Goal: Information Seeking & Learning: Learn about a topic

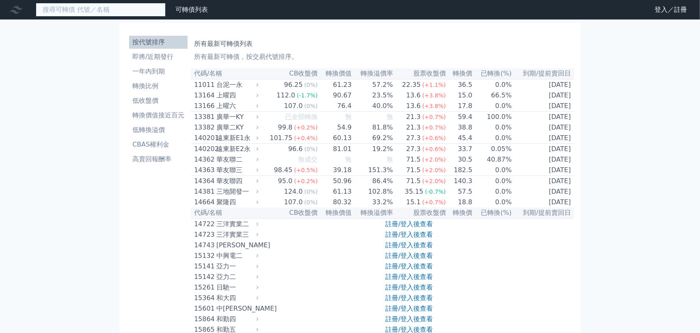
click at [76, 9] on input at bounding box center [101, 10] width 130 height 14
type input "3388"
click at [115, 11] on input "3388" at bounding box center [101, 10] width 130 height 14
click at [674, 4] on link "登入／註冊" at bounding box center [671, 9] width 46 height 13
click at [670, 10] on link "登入／註冊" at bounding box center [671, 9] width 46 height 13
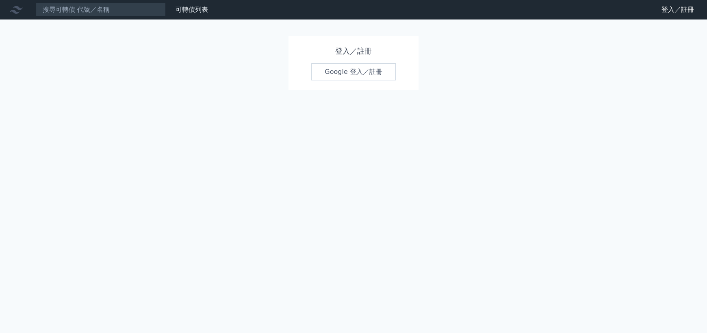
click at [336, 72] on link "Google 登入／註冊" at bounding box center [353, 71] width 85 height 17
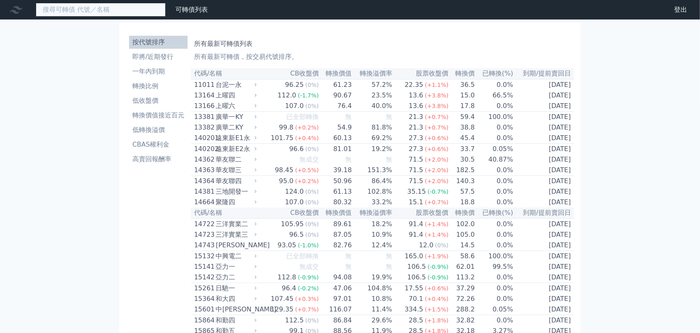
click at [82, 10] on input at bounding box center [101, 10] width 130 height 14
type input "3388"
click at [98, 11] on input at bounding box center [101, 10] width 130 height 14
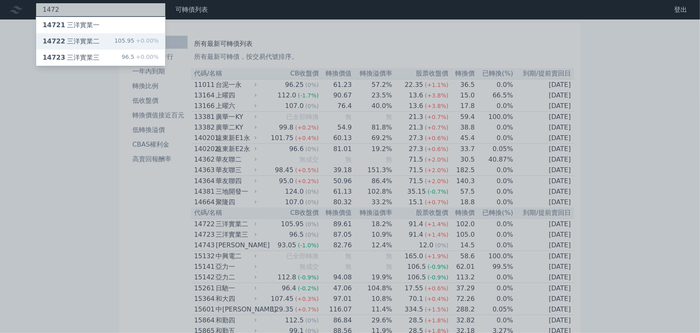
type input "1472"
click at [98, 40] on div "14722 三洋實業二 105.95 +0.00%" at bounding box center [100, 41] width 129 height 16
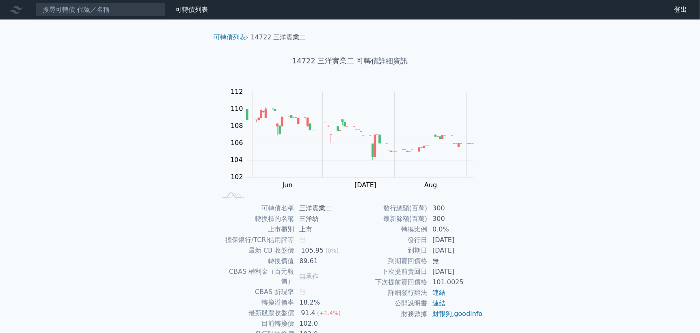
scroll to position [43, 0]
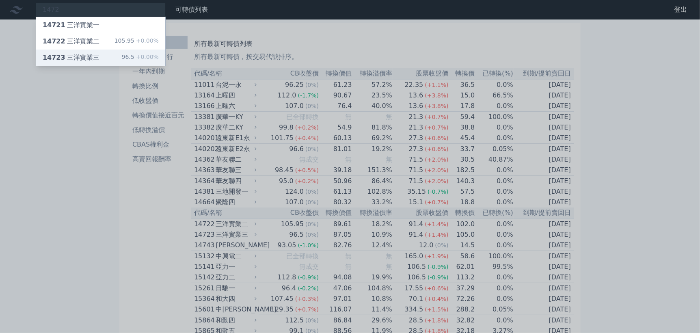
click at [69, 56] on div "14723 三洋實業三" at bounding box center [71, 58] width 57 height 10
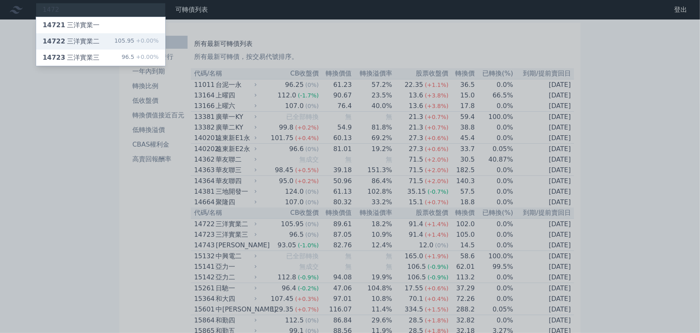
click at [68, 44] on div "14722 三洋實業二" at bounding box center [71, 42] width 57 height 10
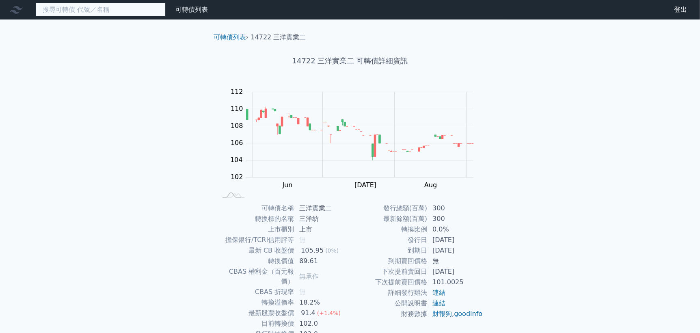
click at [86, 13] on input at bounding box center [101, 10] width 130 height 14
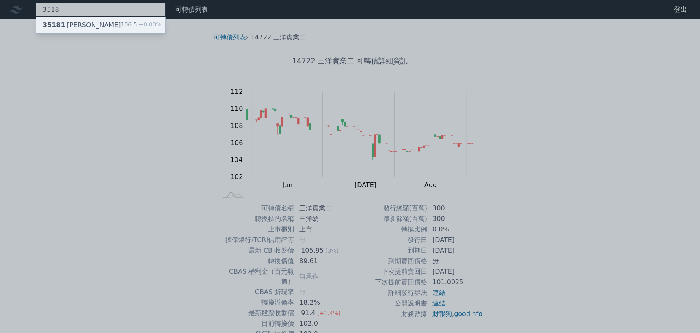
type input "3518"
click at [97, 24] on div "35181 柏騰一 106.5 +0.00%" at bounding box center [100, 25] width 129 height 16
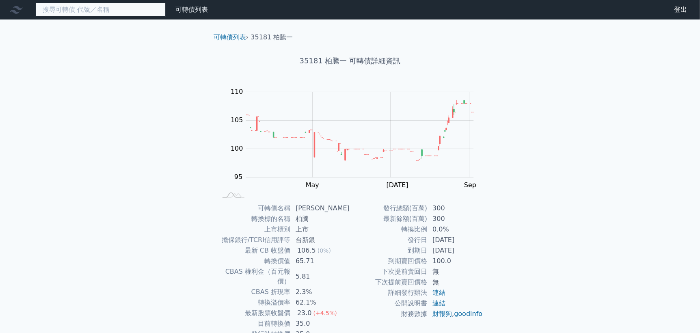
click at [66, 8] on input at bounding box center [101, 10] width 130 height 14
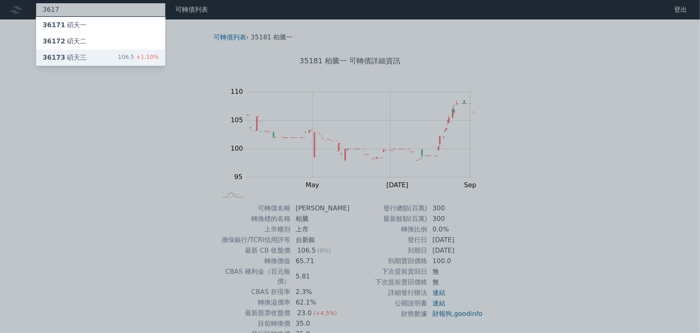
type input "3617"
click at [77, 56] on div "36173 [PERSON_NAME]" at bounding box center [65, 58] width 44 height 10
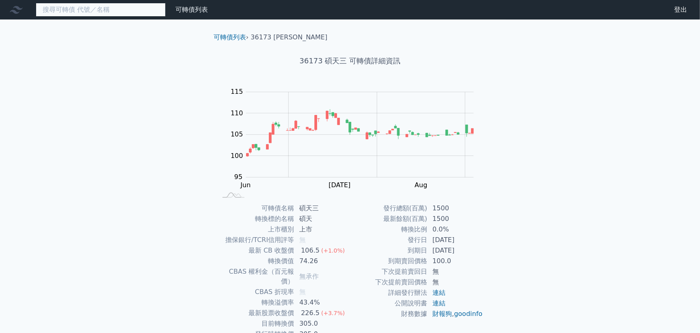
click at [74, 14] on input at bounding box center [101, 10] width 130 height 14
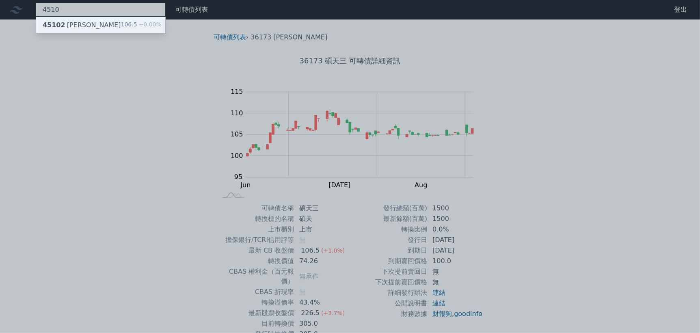
type input "4510"
click at [80, 22] on div "45102 [PERSON_NAME]" at bounding box center [82, 25] width 78 height 10
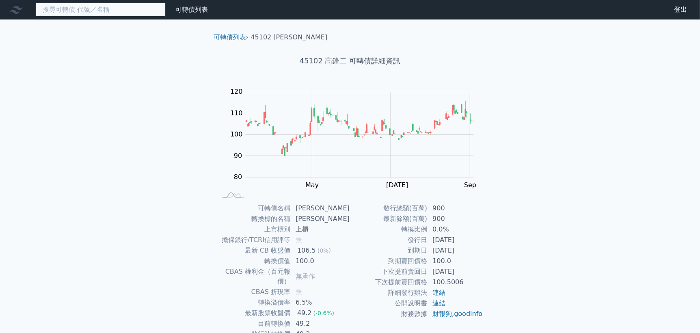
click at [95, 15] on input at bounding box center [101, 10] width 130 height 14
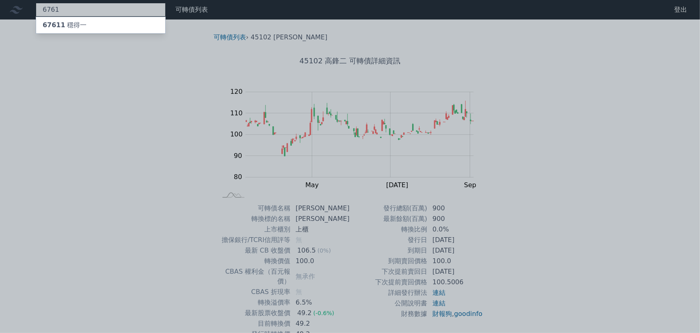
type input "6761"
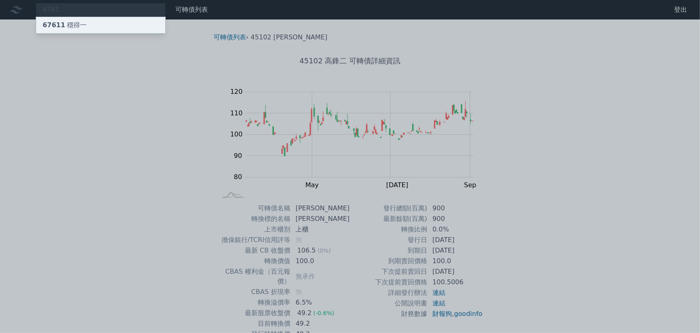
click at [75, 30] on div "67611 穩得一" at bounding box center [100, 25] width 129 height 16
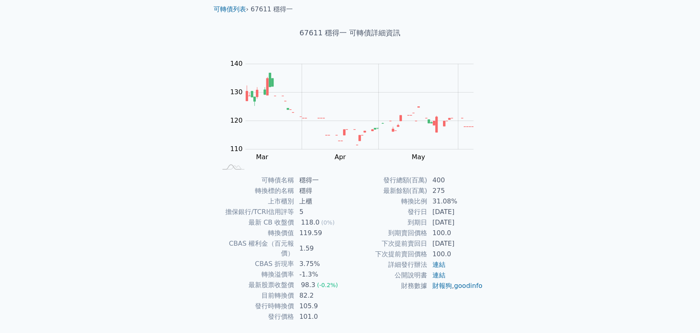
scroll to position [43, 0]
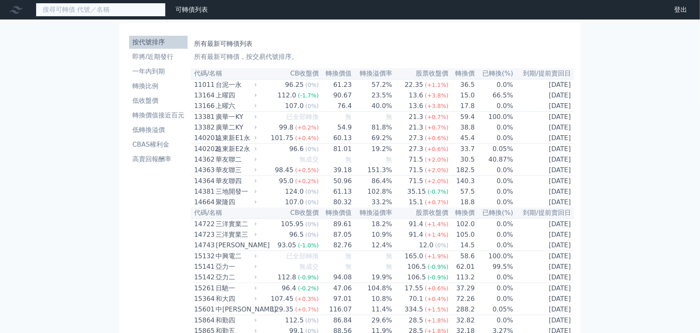
click at [100, 9] on input at bounding box center [101, 10] width 130 height 14
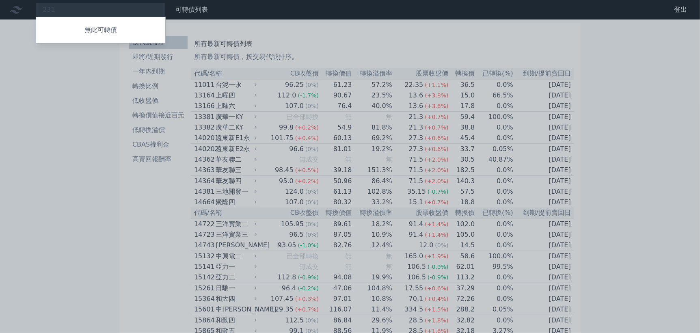
drag, startPoint x: 87, startPoint y: 9, endPoint x: 0, endPoint y: 19, distance: 87.5
click at [0, 19] on div at bounding box center [350, 166] width 700 height 333
click at [76, 12] on div "231 無此可轉債" at bounding box center [101, 10] width 130 height 14
type input "2"
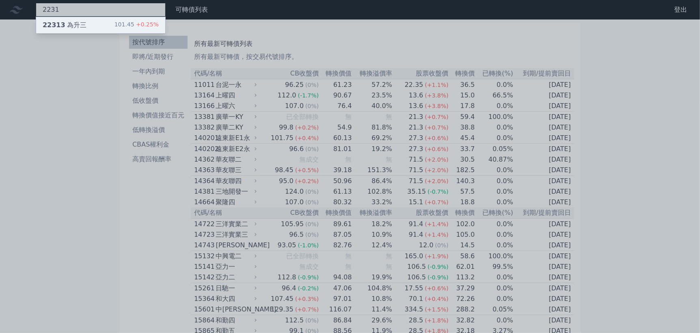
type input "2231"
click at [77, 23] on div "22313 為升三" at bounding box center [65, 25] width 44 height 10
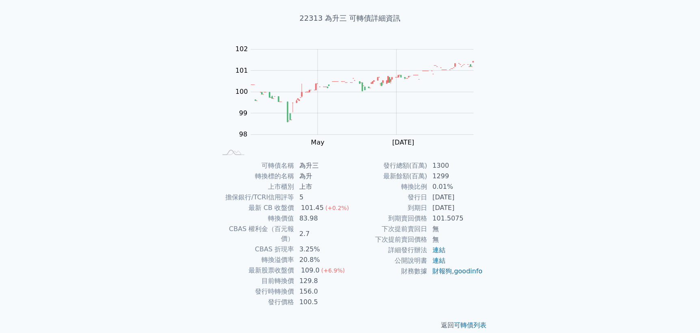
scroll to position [43, 0]
